Goal: Navigation & Orientation: Find specific page/section

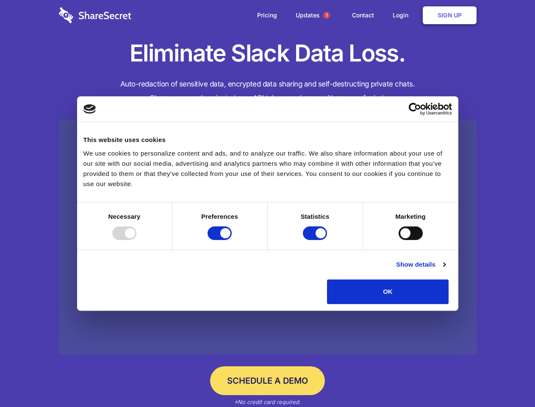
click at [136, 240] on div at bounding box center [124, 233] width 24 height 14
click at [232, 240] on input "Preferences" at bounding box center [220, 233] width 24 height 14
checkbox input "false"
click at [316, 240] on input "Statistics" at bounding box center [315, 233] width 24 height 14
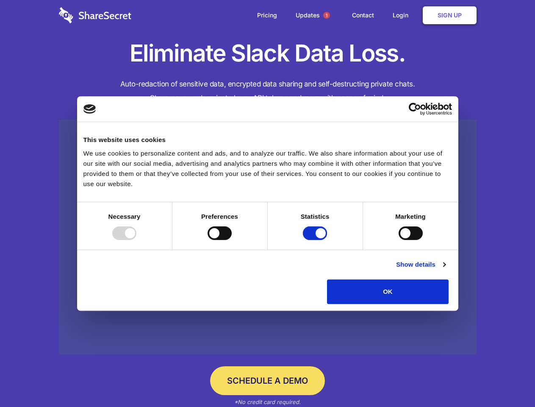
checkbox input "false"
click at [399, 240] on input "Marketing" at bounding box center [411, 233] width 24 height 14
checkbox input "true"
click at [445, 270] on link "Show details" at bounding box center [420, 264] width 49 height 10
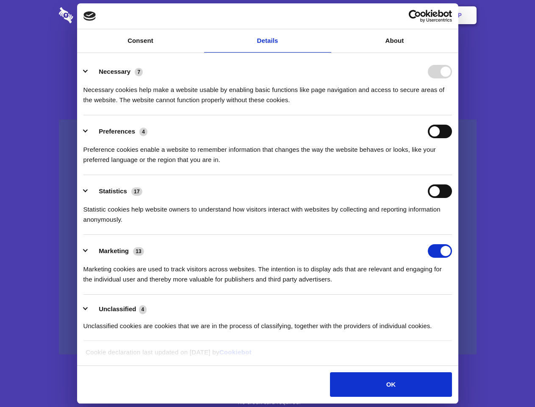
click at [452, 115] on li "Necessary 7 Necessary cookies help make a website usable by enabling basic func…" at bounding box center [267, 86] width 369 height 60
click at [326, 15] on span "1" at bounding box center [326, 15] width 7 height 7
